Goal: Answer question/provide support: Ask a question

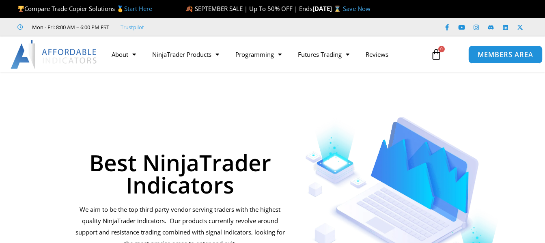
drag, startPoint x: 0, startPoint y: 0, endPoint x: 502, endPoint y: 59, distance: 505.0
click at [502, 59] on link "MEMBERS AREA" at bounding box center [506, 54] width 74 height 18
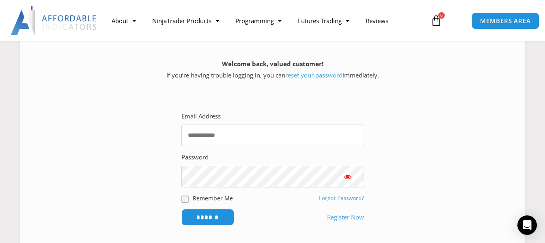
scroll to position [122, 0]
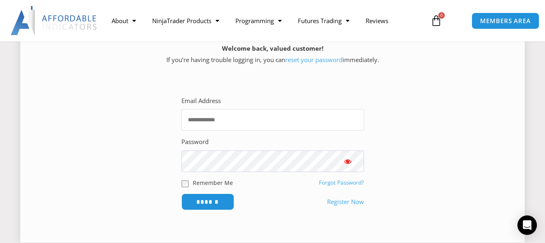
type input "**********"
click at [345, 158] on span "Show password" at bounding box center [348, 162] width 8 height 8
click at [202, 199] on input "******" at bounding box center [208, 201] width 56 height 17
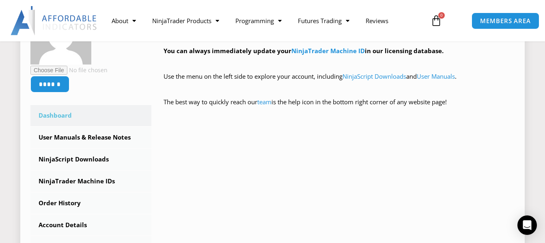
scroll to position [162, 0]
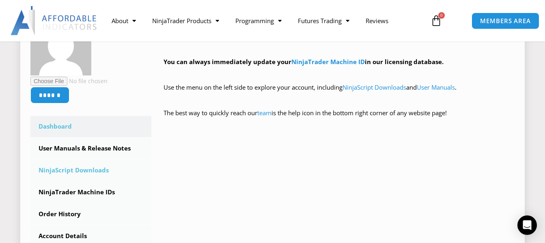
click at [72, 169] on link "NinjaScript Downloads" at bounding box center [90, 170] width 121 height 21
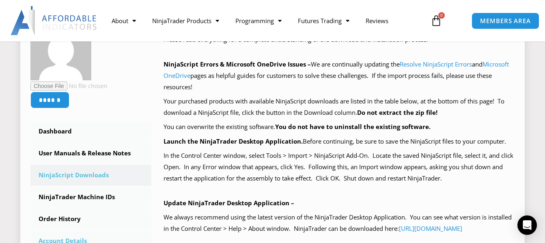
scroll to position [162, 0]
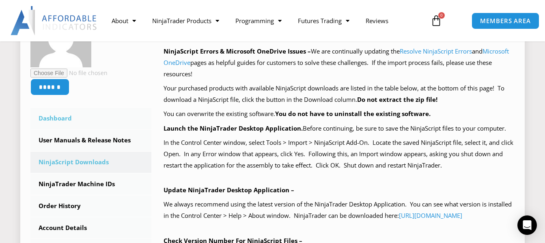
click at [56, 117] on link "Dashboard" at bounding box center [90, 118] width 121 height 21
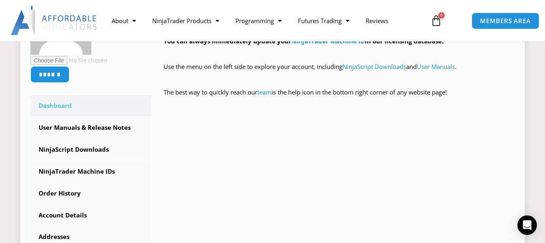
scroll to position [203, 0]
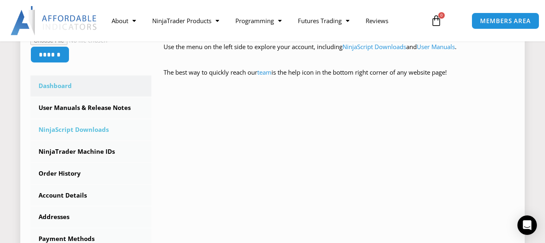
click at [62, 127] on link "NinjaScript Downloads" at bounding box center [90, 129] width 121 height 21
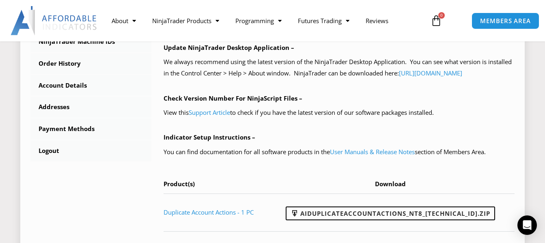
scroll to position [325, 0]
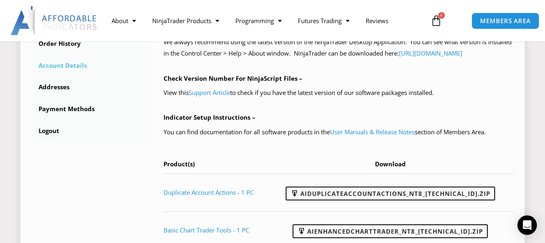
click at [62, 65] on link "Account Details" at bounding box center [90, 65] width 121 height 21
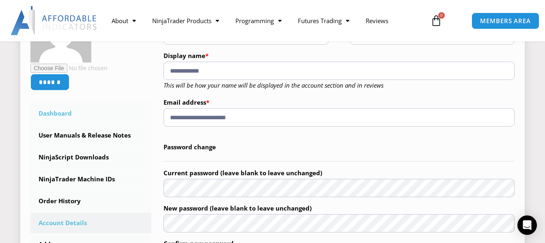
scroll to position [203, 0]
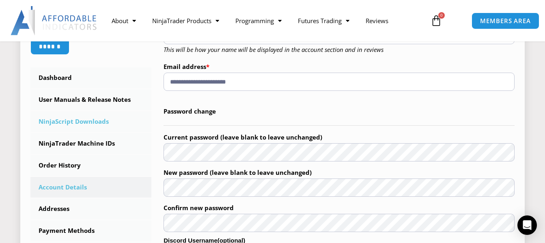
click at [74, 118] on link "NinjaScript Downloads" at bounding box center [90, 121] width 121 height 21
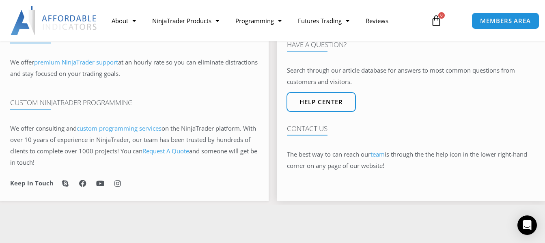
scroll to position [629, 0]
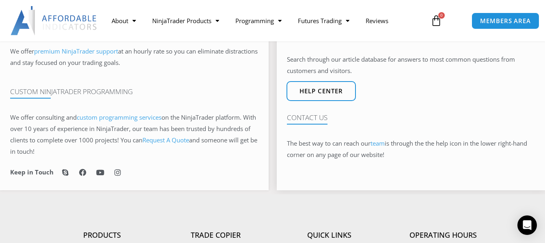
drag, startPoint x: 549, startPoint y: 48, endPoint x: 544, endPoint y: 165, distance: 117.1
click at [528, 226] on icon "Open Intercom Messenger" at bounding box center [527, 225] width 9 height 11
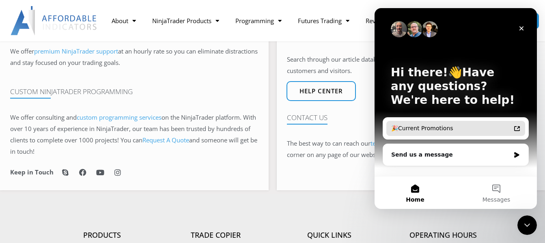
scroll to position [0, 0]
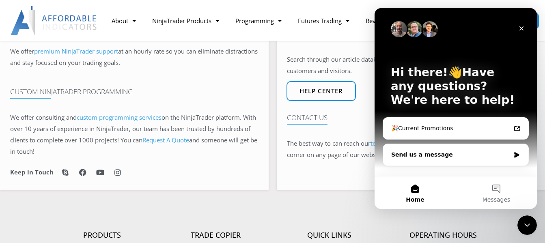
click at [445, 151] on div "Send us a message" at bounding box center [451, 155] width 119 height 9
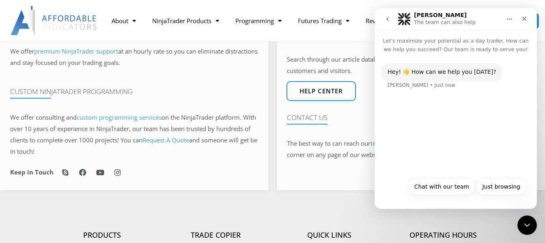
click at [438, 145] on div "Hey! 👋 How can we help you [DATE]? [PERSON_NAME] • Just now" at bounding box center [456, 114] width 162 height 120
click at [414, 159] on div "Hey! 👋 How can we help you today? Solomon • Just now" at bounding box center [456, 114] width 162 height 120
click at [439, 185] on button "Chat with our team" at bounding box center [442, 187] width 67 height 16
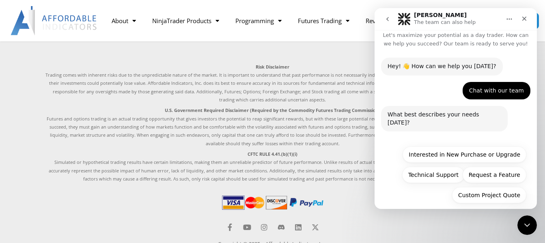
scroll to position [584, 0]
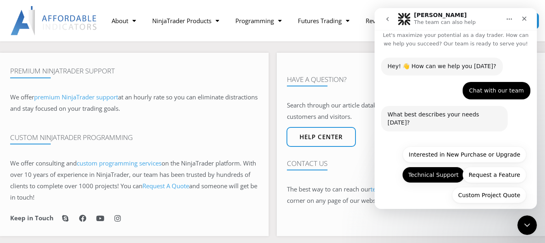
click at [428, 167] on button "Technical Support" at bounding box center [433, 175] width 63 height 16
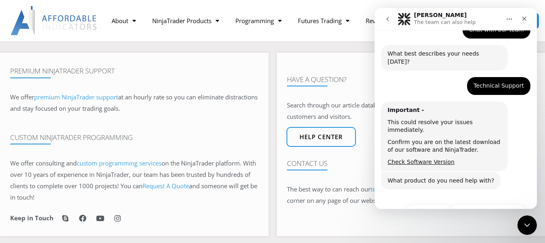
scroll to position [96, 0]
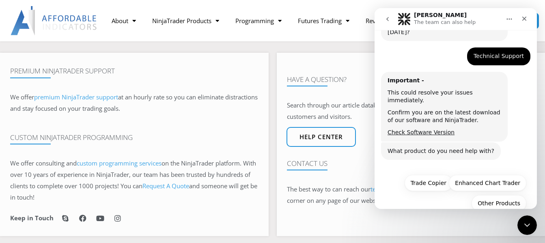
click at [430, 124] on div "Important - This could resolve your issues immediately. Confirm you are on the …" at bounding box center [444, 107] width 127 height 70
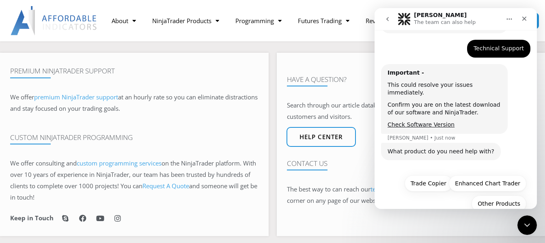
scroll to position [104, 0]
click at [487, 143] on div "What product do you need help with? Solomon • Just now" at bounding box center [441, 152] width 120 height 18
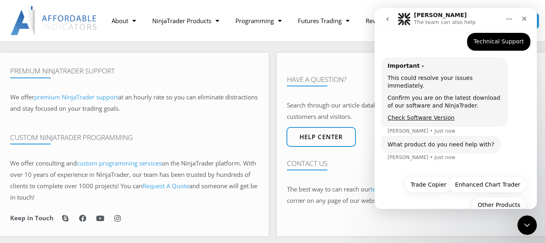
scroll to position [112, 0]
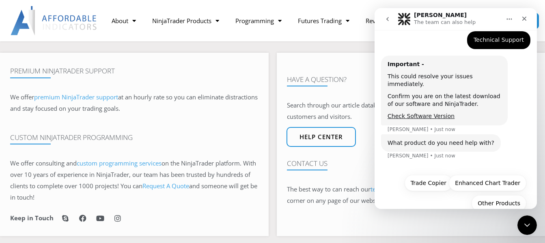
click at [485, 134] on div "What product do you need help with? Solomon • Just now" at bounding box center [441, 143] width 120 height 18
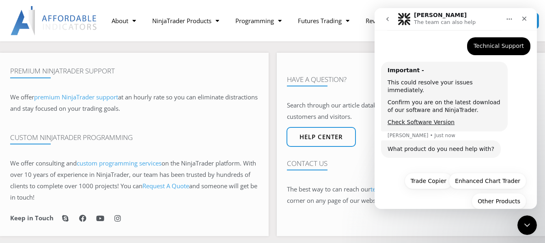
scroll to position [104, 0]
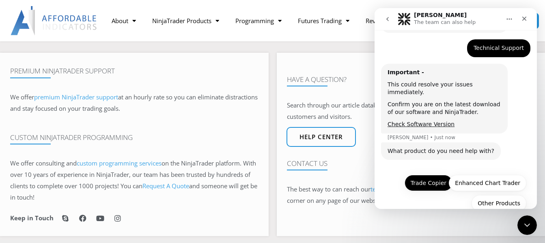
click at [427, 175] on button "Trade Copier" at bounding box center [429, 183] width 48 height 16
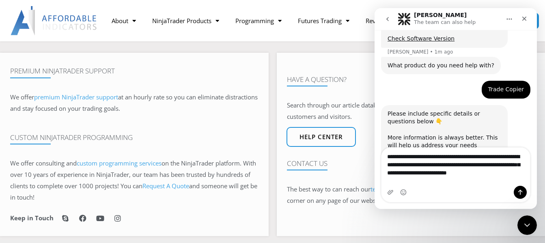
scroll to position [198, 0]
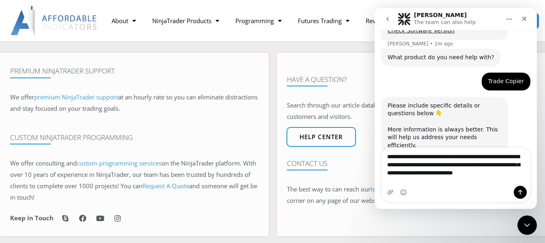
type textarea "**********"
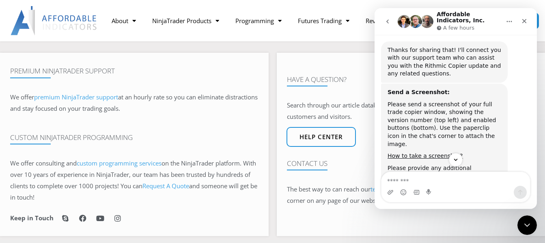
scroll to position [420, 0]
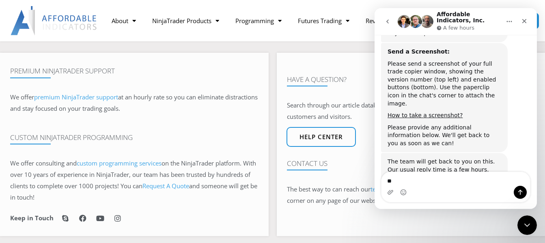
type textarea "***"
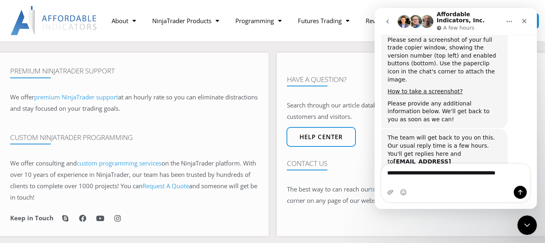
type textarea "**********"
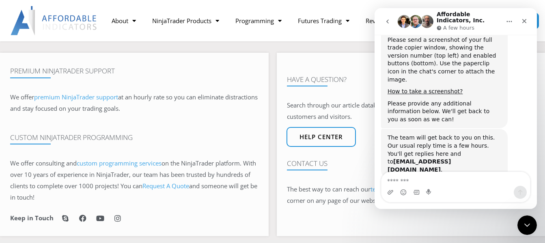
scroll to position [470, 0]
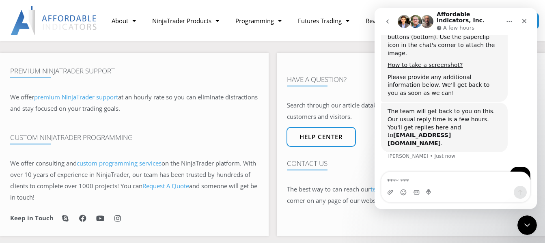
click at [414, 154] on div "Solomon • Just now" at bounding box center [422, 156] width 68 height 5
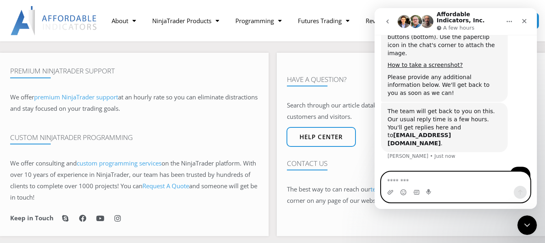
click at [426, 182] on textarea "Message…" at bounding box center [456, 179] width 149 height 14
type textarea "**********"
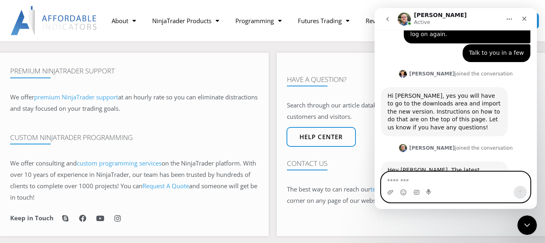
scroll to position [633, 0]
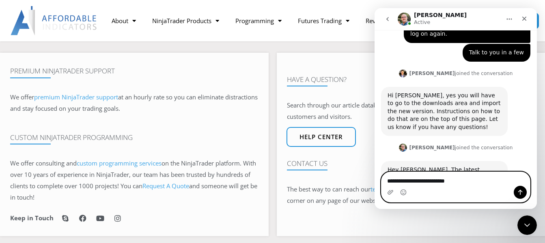
type textarea "**********"
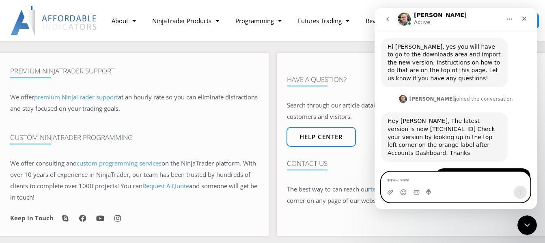
scroll to position [681, 0]
click at [412, 182] on textarea "Message…" at bounding box center [456, 179] width 149 height 14
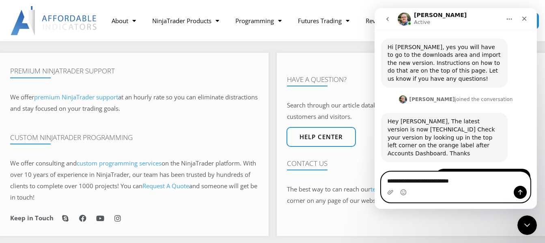
type textarea "**********"
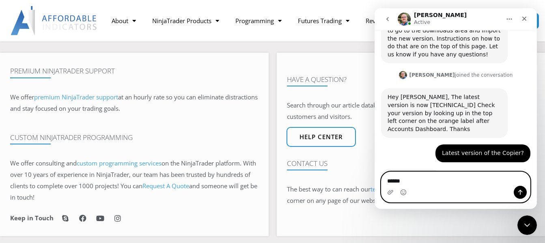
type textarea "*******"
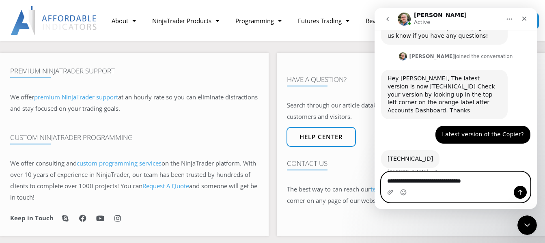
type textarea "**********"
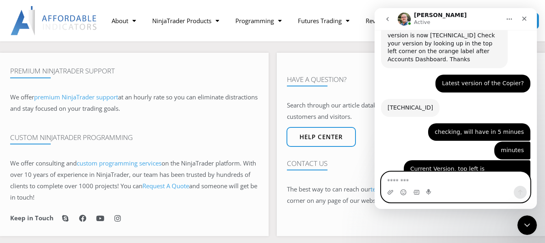
scroll to position [775, 0]
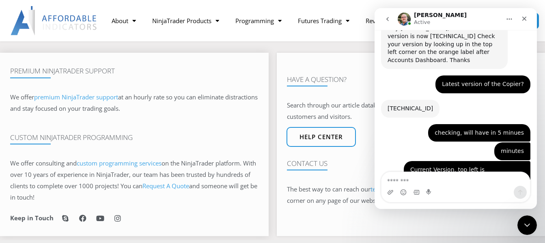
click at [220, 130] on div "Premium NinjaTrader Support We offer premium NinjaTrader support at an hourly r…" at bounding box center [134, 145] width 269 height 184
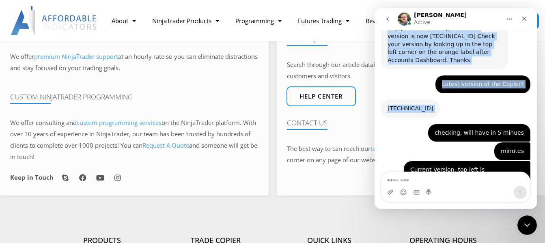
scroll to position [767, 0]
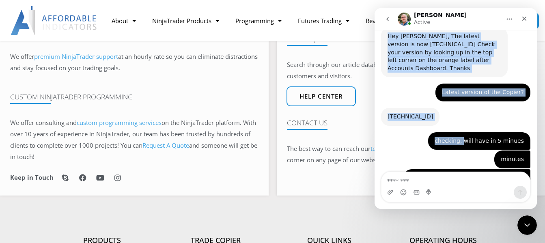
drag, startPoint x: 525, startPoint y: 18, endPoint x: 469, endPoint y: 91, distance: 91.2
click at [469, 90] on div "Larry Active Let's maximize your potential as a day trader. How can we help you…" at bounding box center [456, 108] width 162 height 201
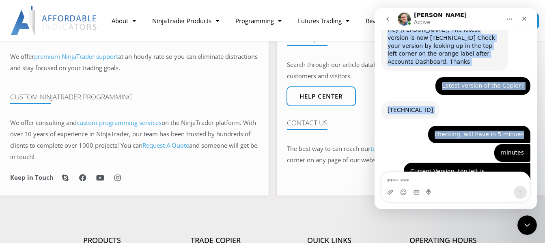
scroll to position [775, 0]
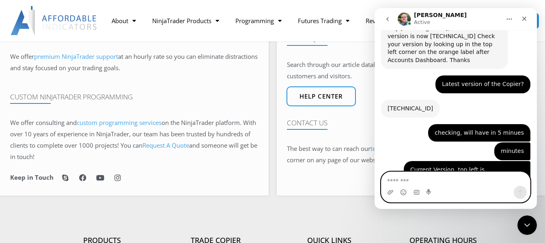
click at [424, 180] on textarea "Message…" at bounding box center [456, 179] width 149 height 14
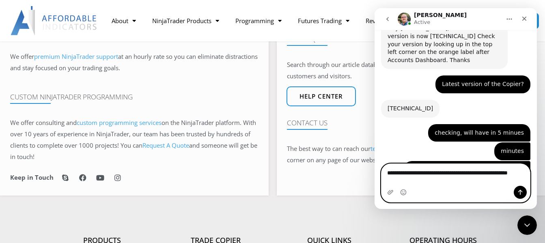
scroll to position [783, 0]
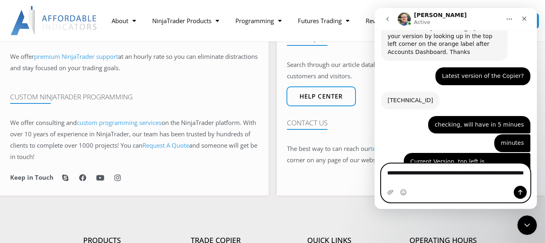
type textarea "**********"
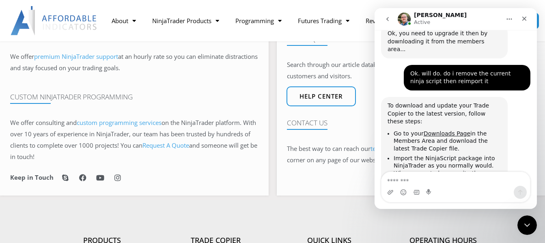
scroll to position [946, 0]
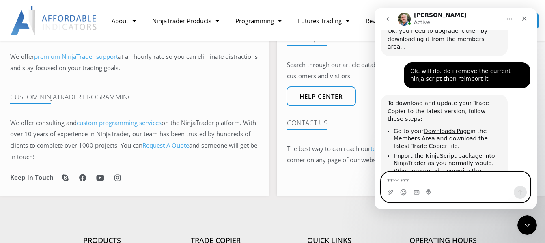
click at [427, 184] on textarea "Message…" at bounding box center [456, 179] width 149 height 14
type textarea "**********"
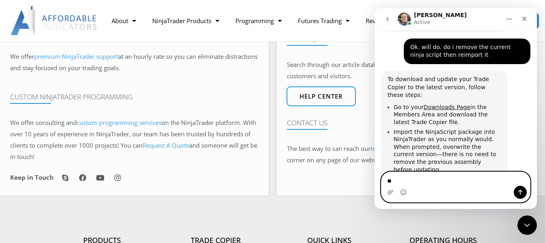
type textarea "*"
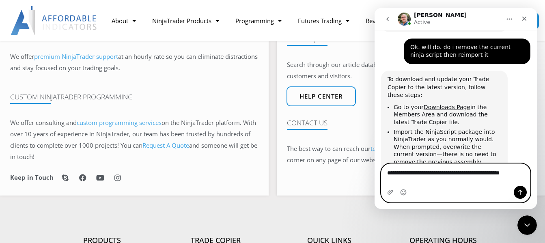
scroll to position [978, 0]
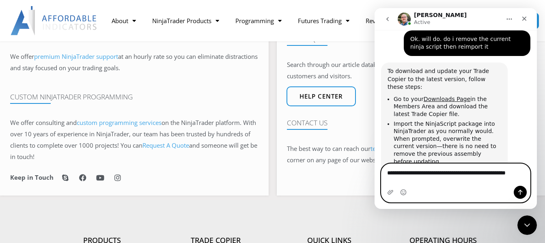
type textarea "**********"
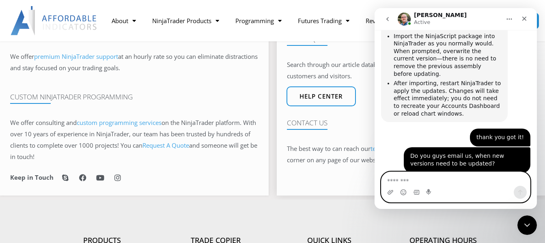
scroll to position [1060, 0]
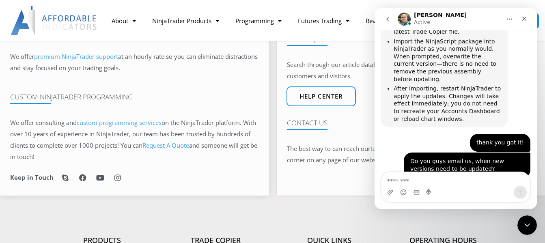
click at [226, 93] on div "Premium NinjaTrader Support We offer premium NinjaTrader support at an hourly r…" at bounding box center [134, 104] width 269 height 184
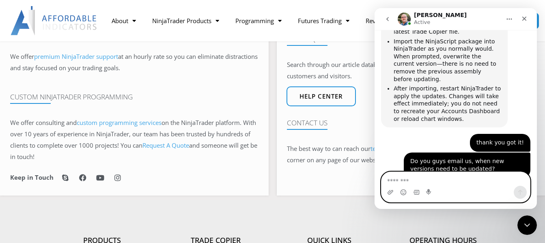
click at [419, 182] on textarea "Message…" at bounding box center [456, 179] width 149 height 14
type textarea "*"
type textarea "**********"
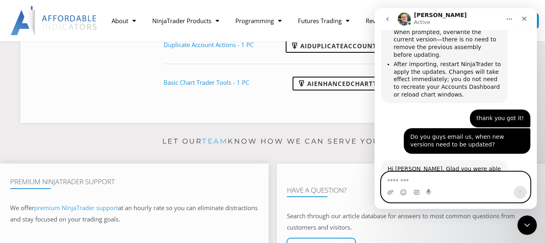
scroll to position [462, 0]
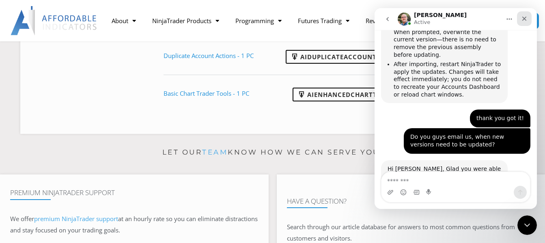
click at [524, 19] on icon "Close" at bounding box center [525, 19] width 4 height 4
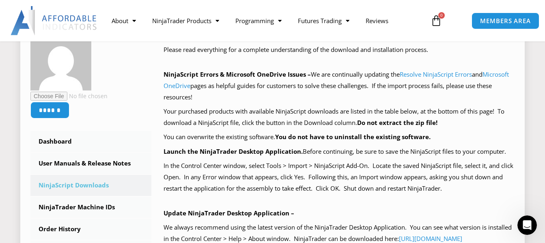
scroll to position [137, 0]
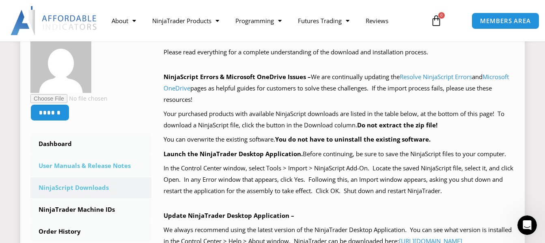
click at [79, 162] on link "User Manuals & Release Notes" at bounding box center [90, 166] width 121 height 21
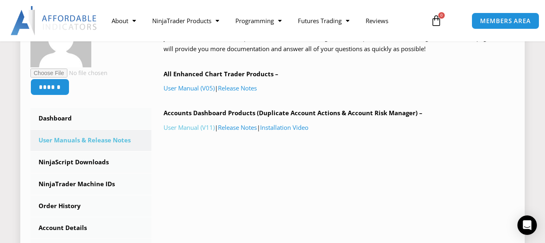
click at [190, 128] on link "User Manual (V11)" at bounding box center [189, 127] width 51 height 8
click at [285, 128] on link "Installation Video" at bounding box center [284, 127] width 48 height 8
drag, startPoint x: 180, startPoint y: 128, endPoint x: 225, endPoint y: 124, distance: 45.2
click at [180, 128] on link "User Manual (V11)" at bounding box center [189, 127] width 51 height 8
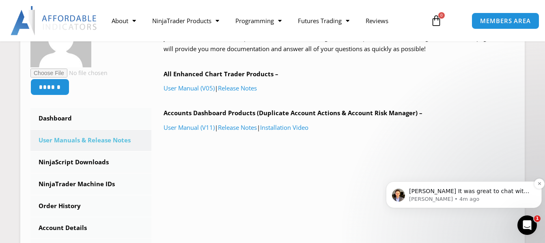
click at [471, 192] on span "[PERSON_NAME] It was great to chat with you [DATE]! We are working hard build a…" at bounding box center [469, 240] width 121 height 104
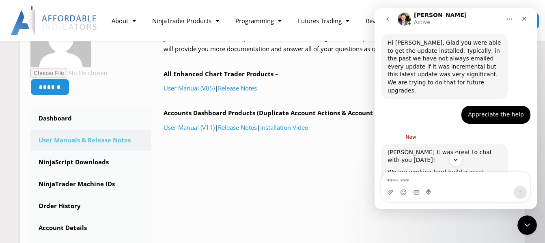
scroll to position [1203, 0]
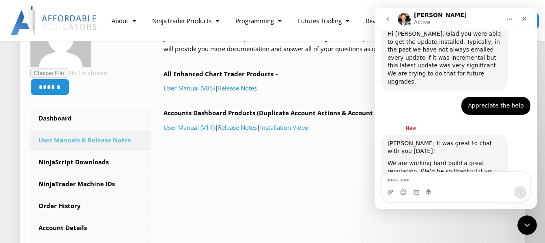
click at [328, 185] on div "****** Dashboard Subscriptions User Manuals & Release Notes NinjaScript Downloa…" at bounding box center [272, 155] width 485 height 298
click at [526, 20] on icon "Close" at bounding box center [525, 19] width 4 height 4
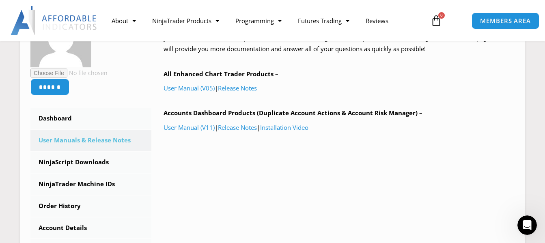
scroll to position [1208, 0]
